Goal: Transaction & Acquisition: Book appointment/travel/reservation

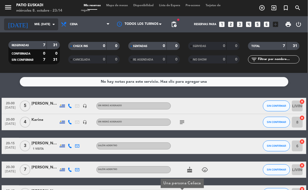
click at [32, 25] on input "mié. [DATE]" at bounding box center [52, 24] width 40 height 9
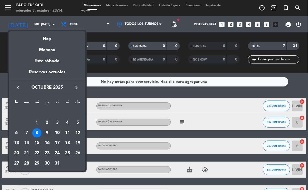
click at [48, 134] on div "9" at bounding box center [47, 133] width 9 height 9
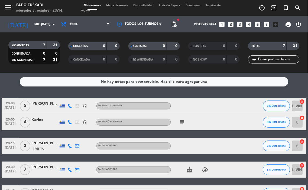
type input "[DEMOGRAPHIC_DATA] [DATE]"
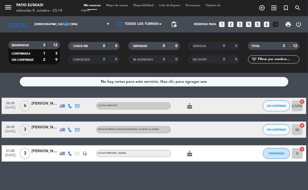
click at [248, 24] on icon "looks_4" at bounding box center [248, 24] width 7 height 7
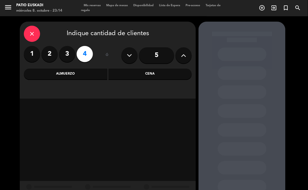
click at [146, 75] on div "Cena" at bounding box center [150, 74] width 83 height 11
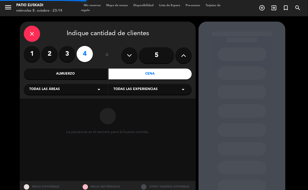
click at [89, 89] on div "Todas las áreas arrow_drop_down" at bounding box center [66, 89] width 84 height 11
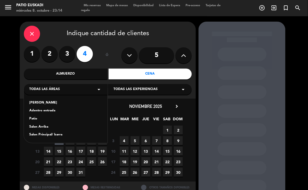
click at [53, 137] on div "Salon Principal/ barra" at bounding box center [65, 134] width 73 height 5
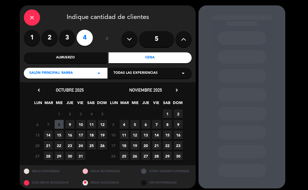
scroll to position [20, 0]
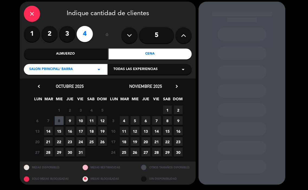
click at [71, 120] on span "9" at bounding box center [70, 120] width 9 height 9
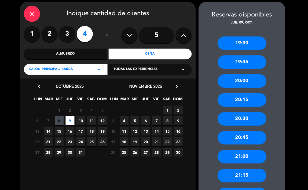
drag, startPoint x: 250, startPoint y: 99, endPoint x: 163, endPoint y: 74, distance: 90.1
click at [239, 95] on div "20:15" at bounding box center [242, 100] width 49 height 14
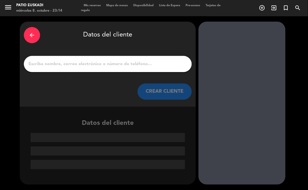
click at [139, 62] on input "1" at bounding box center [108, 64] width 160 height 8
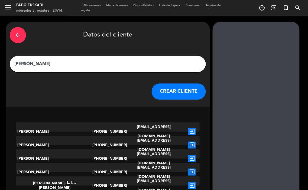
type input "[PERSON_NAME]"
click at [162, 87] on button "CREAR CLIENTE" at bounding box center [179, 92] width 54 height 16
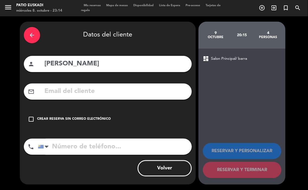
click at [45, 118] on div "Crear reserva sin correo electrónico" at bounding box center [74, 119] width 74 height 5
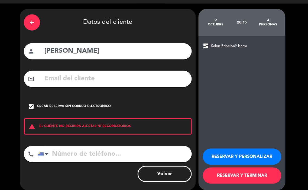
scroll to position [18, 0]
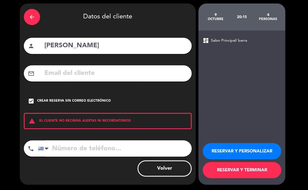
click at [256, 174] on button "RESERVAR Y TERMINAR" at bounding box center [242, 171] width 79 height 16
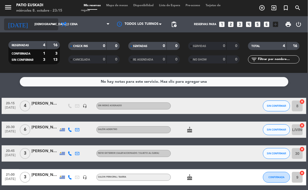
click at [42, 22] on input "[DEMOGRAPHIC_DATA] [DATE]" at bounding box center [52, 24] width 40 height 9
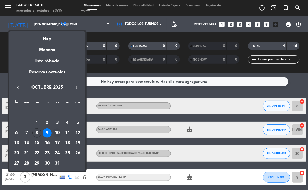
click at [58, 130] on div "10" at bounding box center [57, 133] width 9 height 9
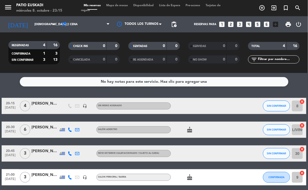
type input "vie. [DATE]"
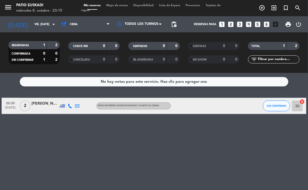
click at [264, 25] on icon "looks_6" at bounding box center [266, 24] width 7 height 7
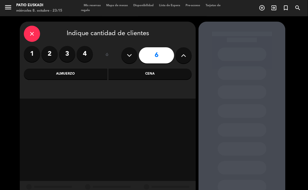
click at [182, 56] on icon at bounding box center [183, 55] width 5 height 8
click at [130, 57] on icon at bounding box center [129, 55] width 5 height 8
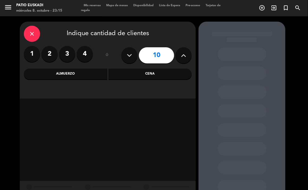
type input "9"
drag, startPoint x: 131, startPoint y: 71, endPoint x: 128, endPoint y: 72, distance: 2.8
click at [131, 71] on div "Cena" at bounding box center [150, 74] width 83 height 11
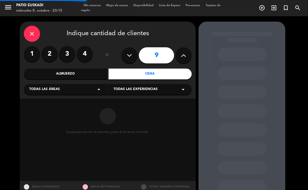
click at [82, 89] on div "Todas las áreas arrow_drop_down" at bounding box center [66, 89] width 84 height 11
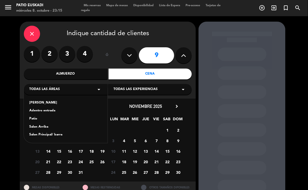
click at [69, 135] on div "Salon Principal/ barra" at bounding box center [65, 134] width 73 height 5
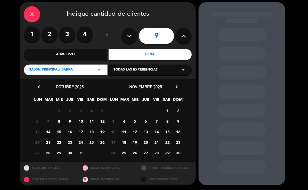
click at [77, 118] on span "10" at bounding box center [80, 121] width 9 height 9
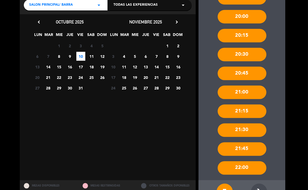
scroll to position [103, 0]
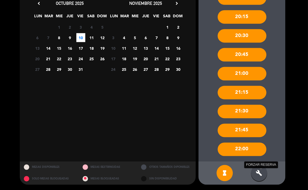
click at [262, 176] on icon "build" at bounding box center [259, 173] width 7 height 7
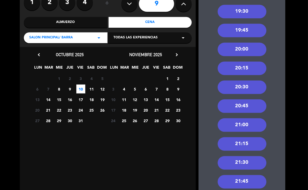
scroll to position [43, 0]
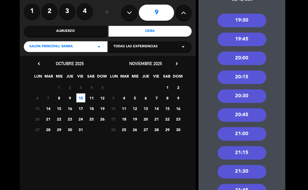
click at [70, 46] on span "Salon Principal/ barra" at bounding box center [51, 46] width 44 height 5
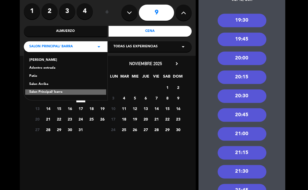
click at [48, 75] on div "Patio" at bounding box center [65, 76] width 73 height 5
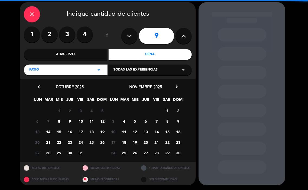
scroll to position [20, 0]
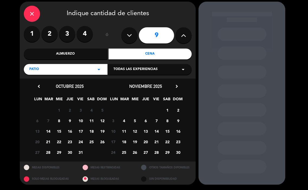
click at [82, 119] on span "10" at bounding box center [80, 120] width 9 height 9
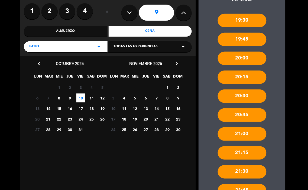
scroll to position [103, 0]
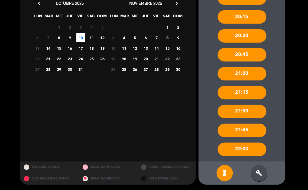
click at [257, 167] on div "build" at bounding box center [259, 173] width 16 height 16
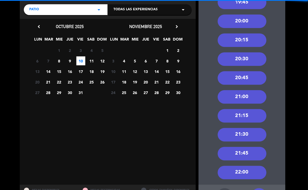
scroll to position [73, 0]
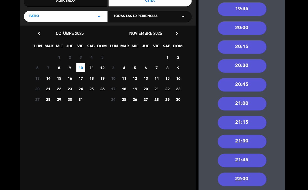
drag, startPoint x: 253, startPoint y: 108, endPoint x: 216, endPoint y: 98, distance: 38.0
click at [252, 107] on div "21:00" at bounding box center [242, 104] width 49 height 14
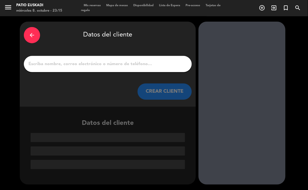
click at [128, 66] on input "1" at bounding box center [108, 64] width 160 height 8
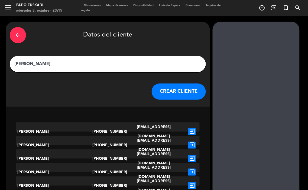
type input "[PERSON_NAME]"
drag, startPoint x: 158, startPoint y: 101, endPoint x: 151, endPoint y: 96, distance: 8.7
click at [157, 99] on div "arrow_back Datos del cliente [PERSON_NAME] CLIENTE" at bounding box center [108, 64] width 204 height 85
click at [163, 93] on button "CREAR CLIENTE" at bounding box center [179, 92] width 54 height 16
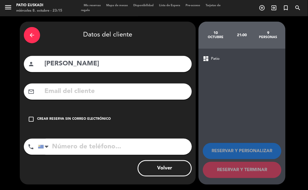
click at [146, 94] on input "text" at bounding box center [116, 91] width 144 height 11
click at [72, 119] on div "Crear reserva sin correo electrónico" at bounding box center [74, 119] width 74 height 5
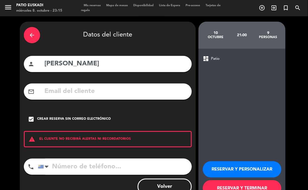
click at [76, 164] on input "tel" at bounding box center [115, 167] width 154 height 16
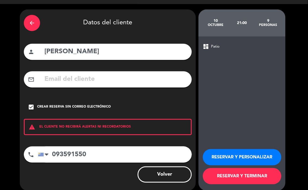
scroll to position [18, 0]
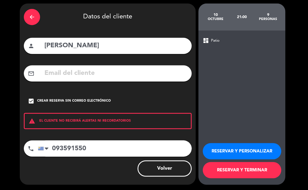
type input "093591550"
click at [251, 164] on button "RESERVAR Y TERMINAR" at bounding box center [242, 171] width 79 height 16
